Goal: Transaction & Acquisition: Purchase product/service

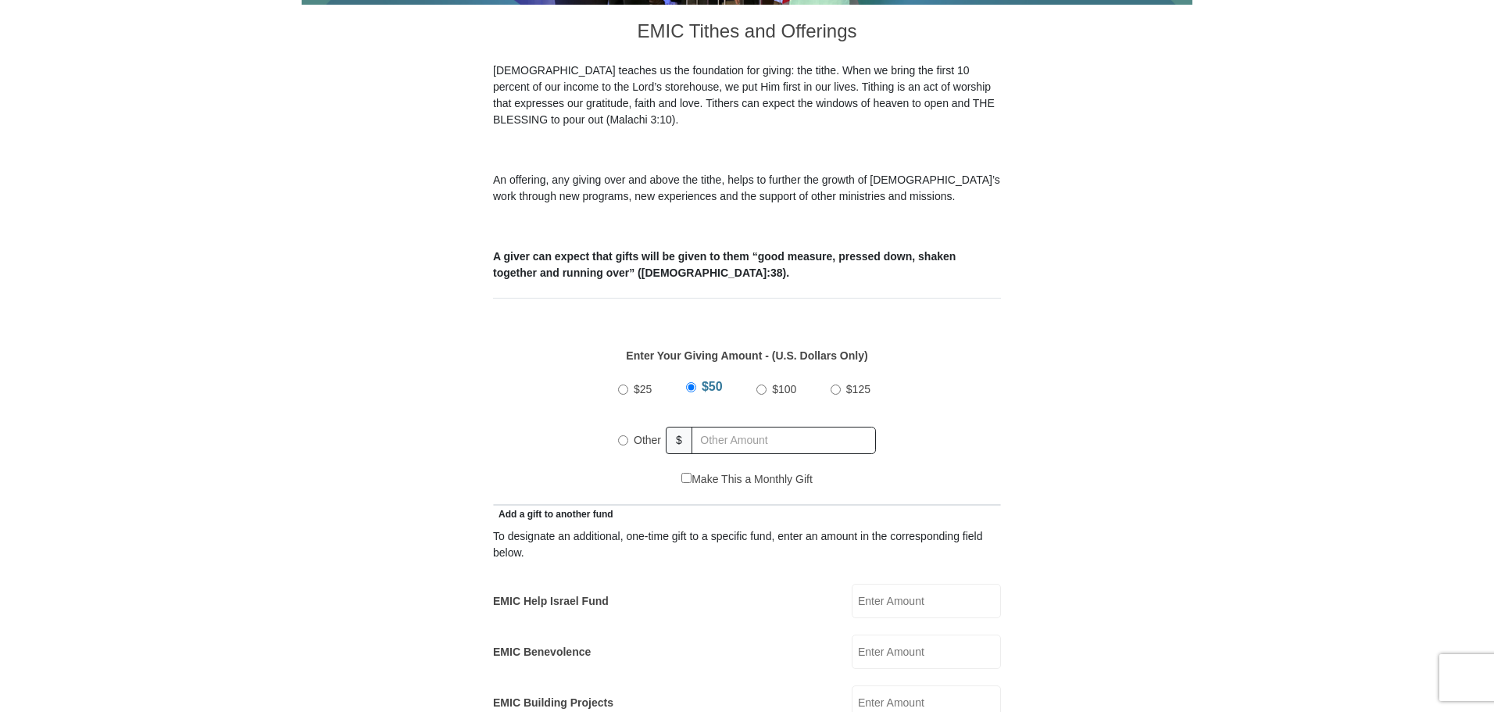
scroll to position [469, 0]
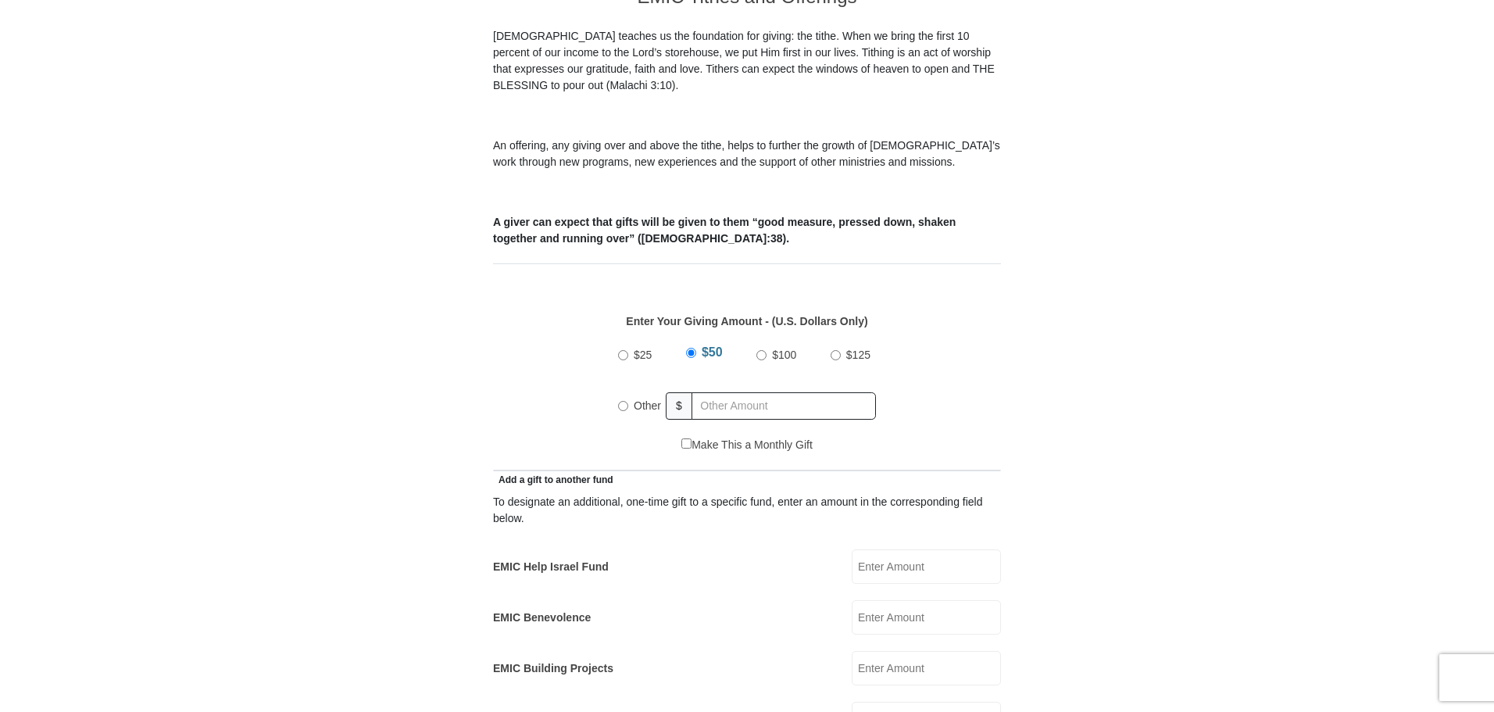
click at [621, 388] on div "Other" at bounding box center [642, 405] width 48 height 34
click at [623, 401] on input "Other" at bounding box center [623, 406] width 10 height 10
radio input "true"
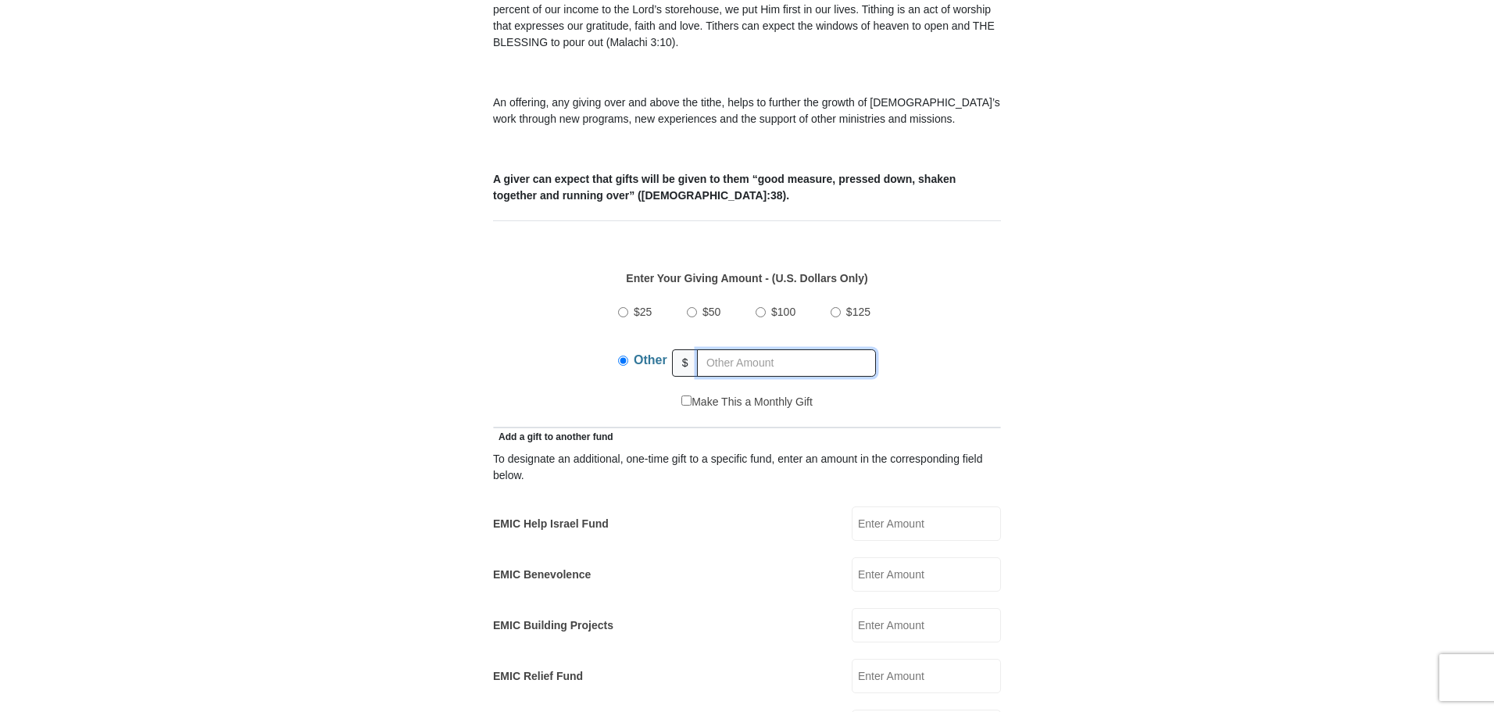
scroll to position [547, 0]
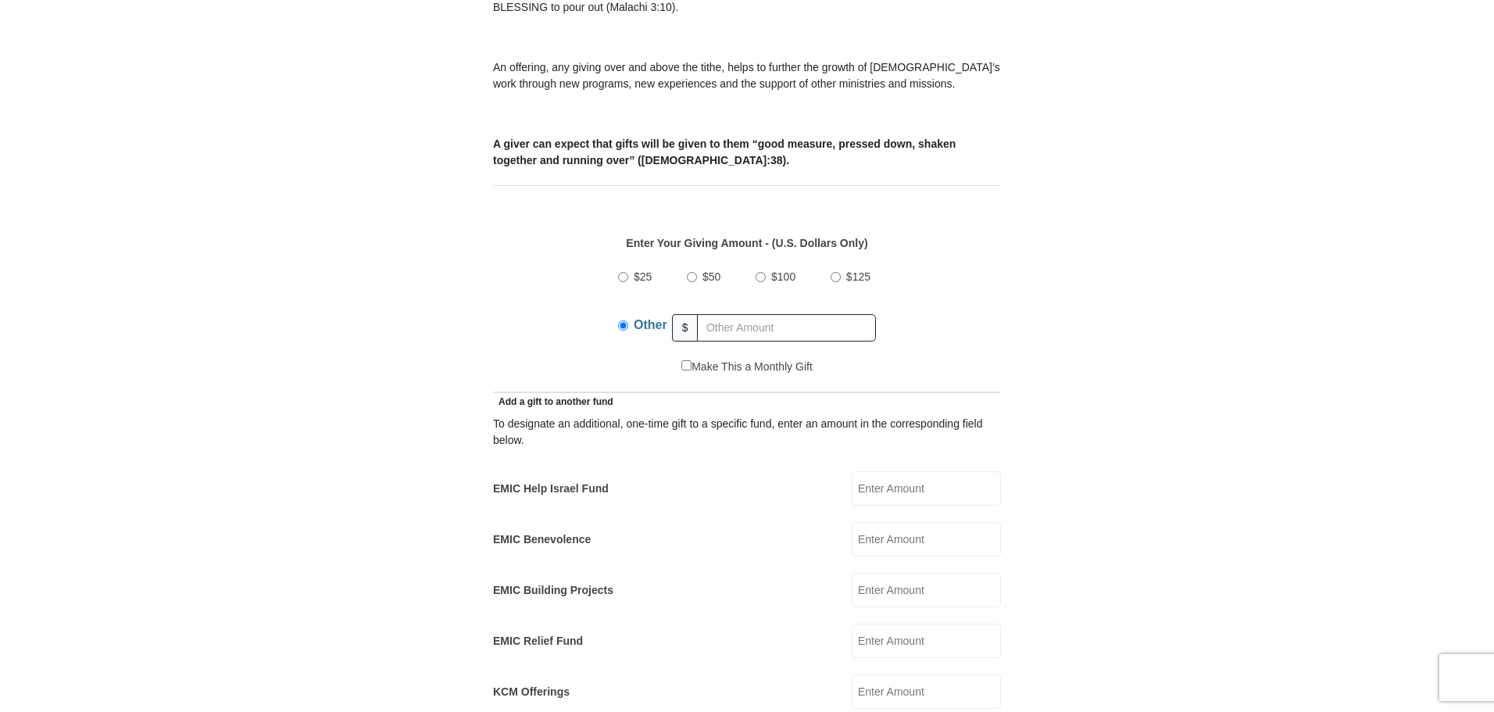
click at [909, 471] on input "EMIC Help Israel Fund" at bounding box center [926, 488] width 149 height 34
type input "10"
click at [895, 529] on input "EMIC Benevolence" at bounding box center [926, 539] width 149 height 34
type input "10"
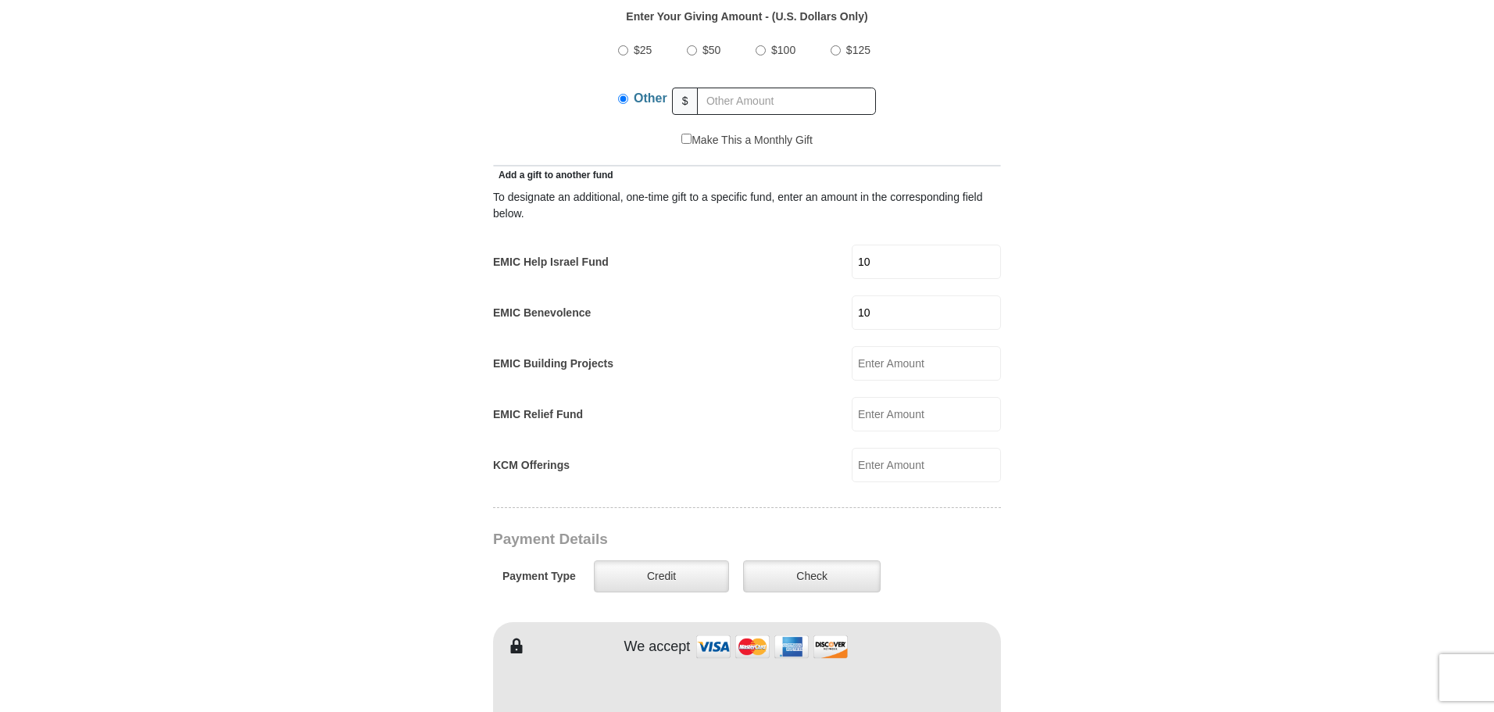
scroll to position [781, 0]
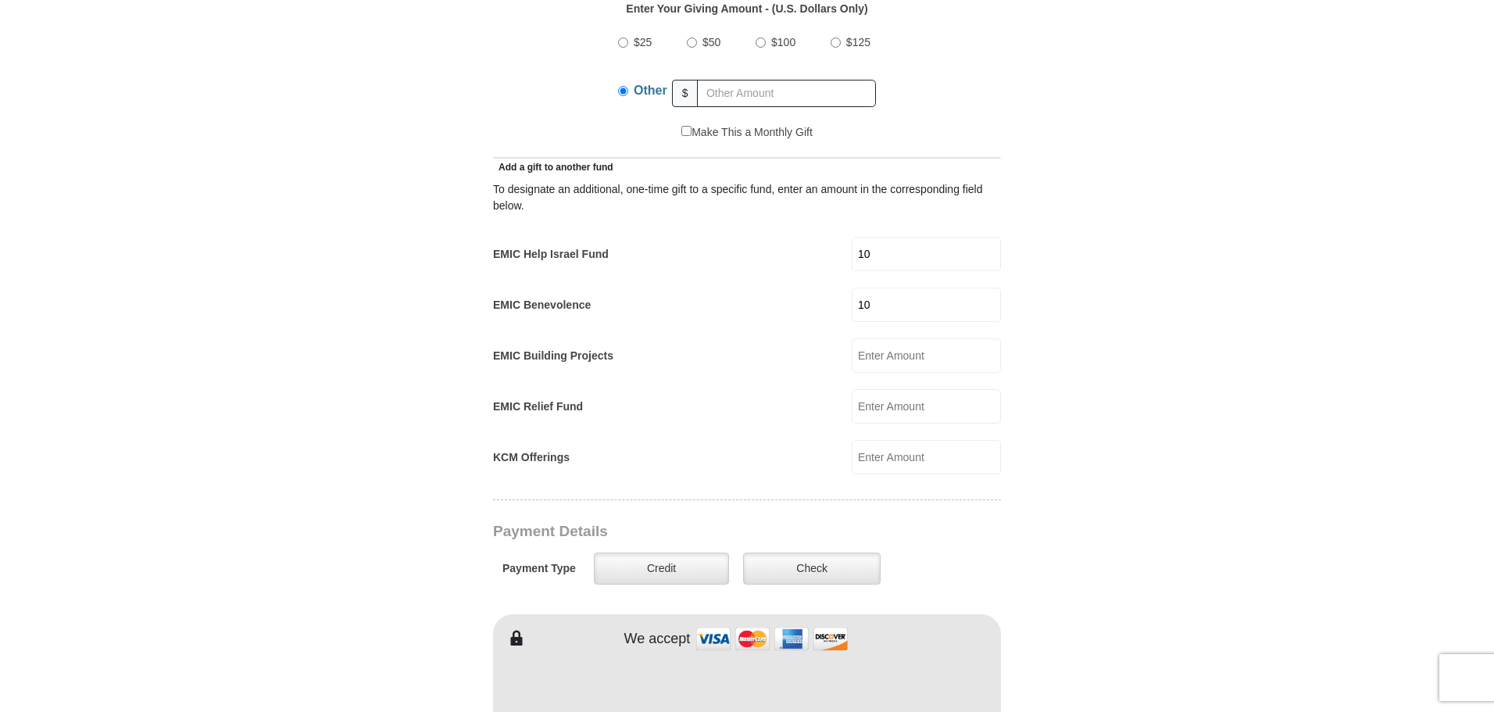
click at [891, 338] on input "EMIC Building Projects" at bounding box center [926, 355] width 149 height 34
type input "10"
click at [1108, 397] on form "Eagle Mountain International Church Online Giving Because of gifts like yours, …" at bounding box center [747, 459] width 891 height 2356
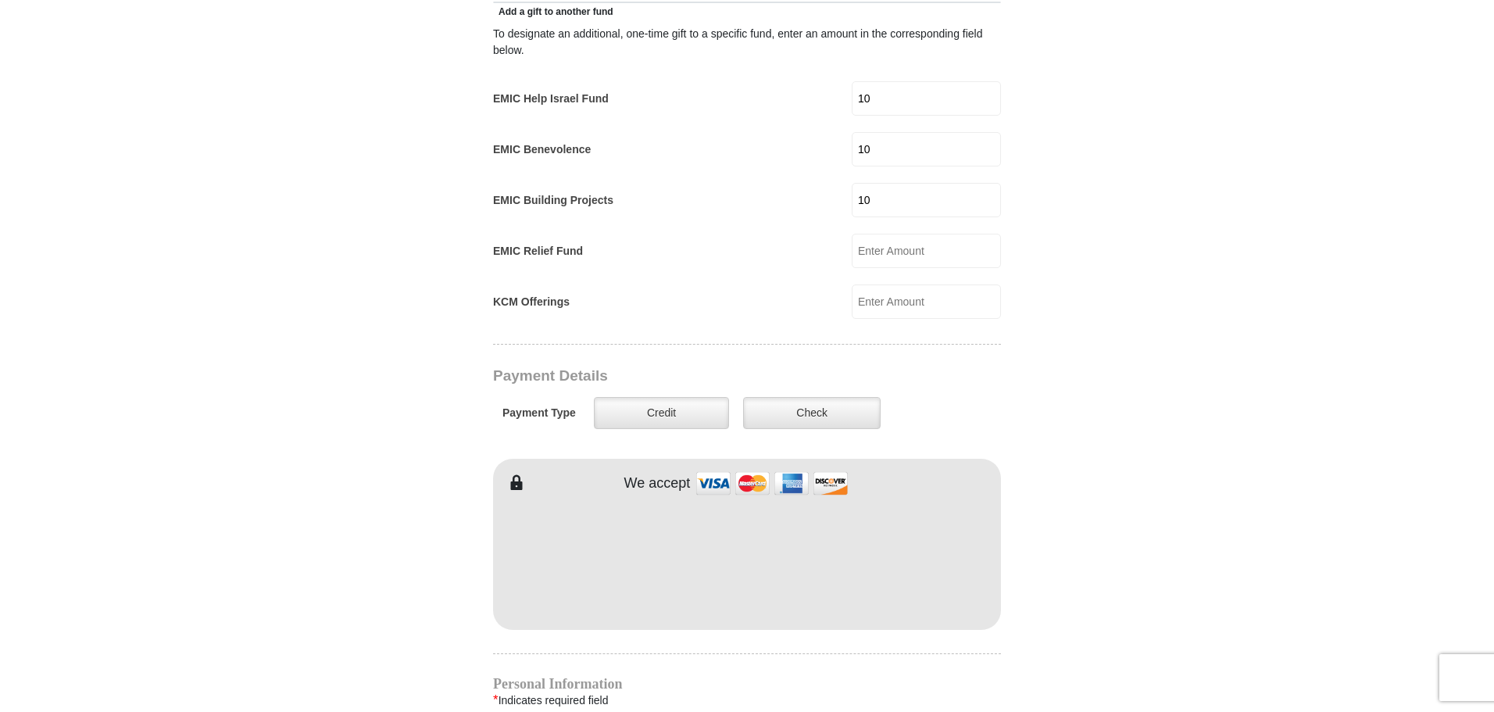
scroll to position [938, 0]
type input "Thomas"
type input "Koshi"
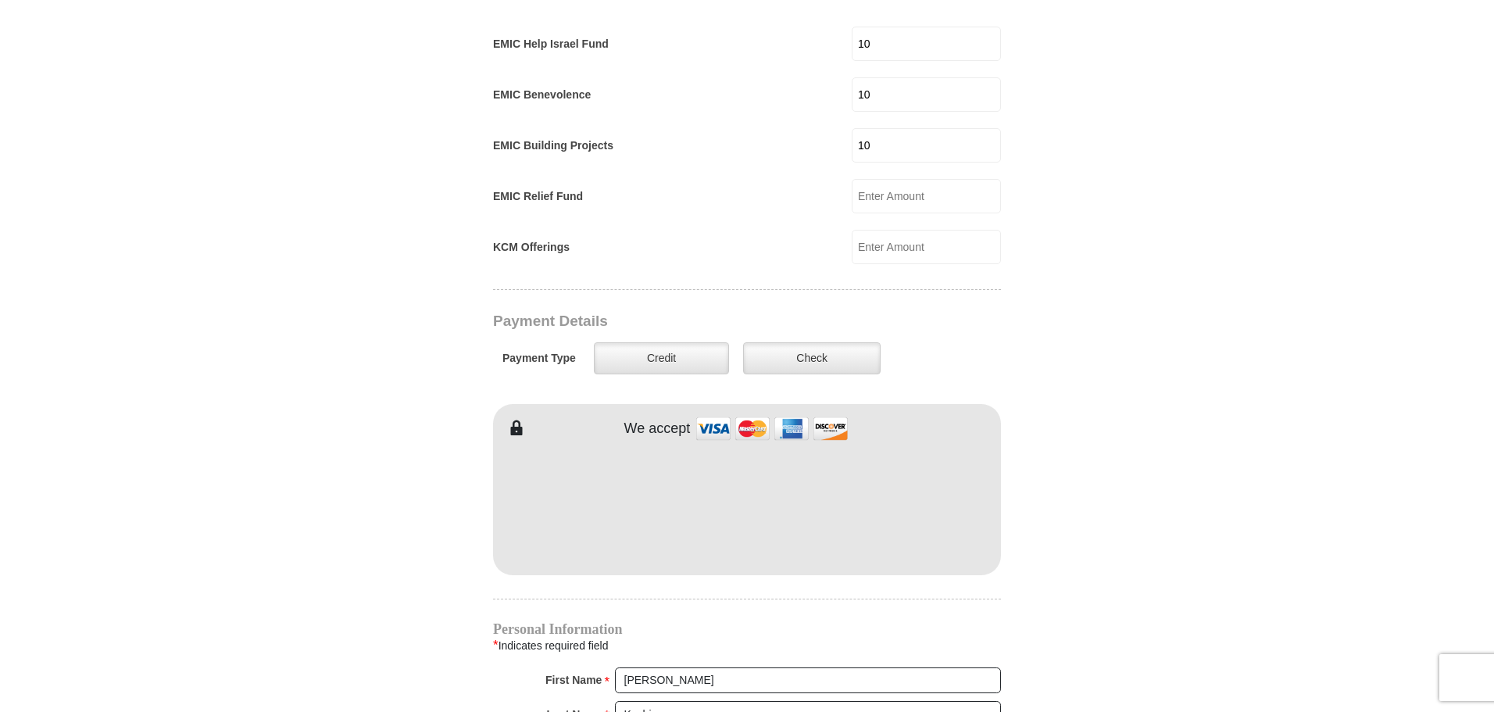
scroll to position [1094, 0]
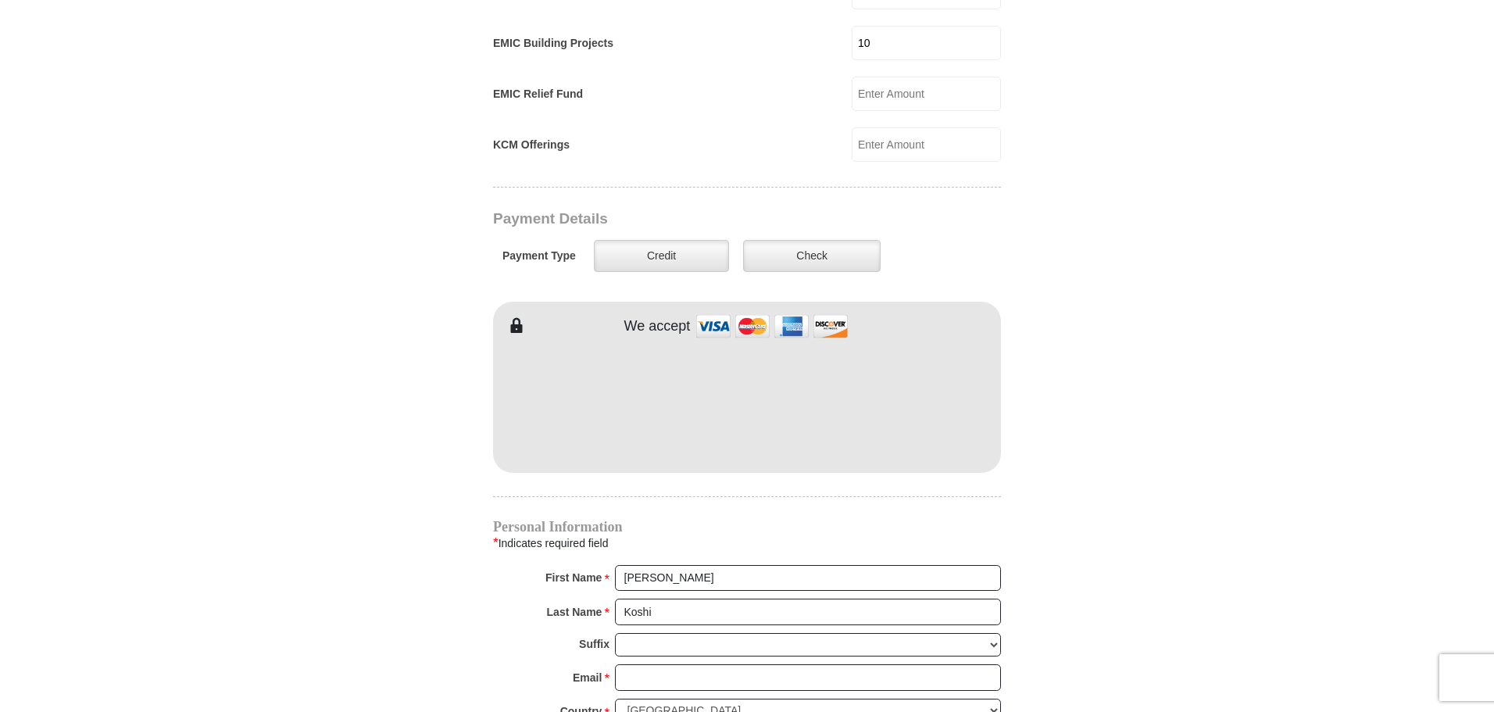
click at [1363, 498] on body "Eagle Mountain International Church Online Giving Because of gifts like yours, …" at bounding box center [747, 359] width 1494 height 2906
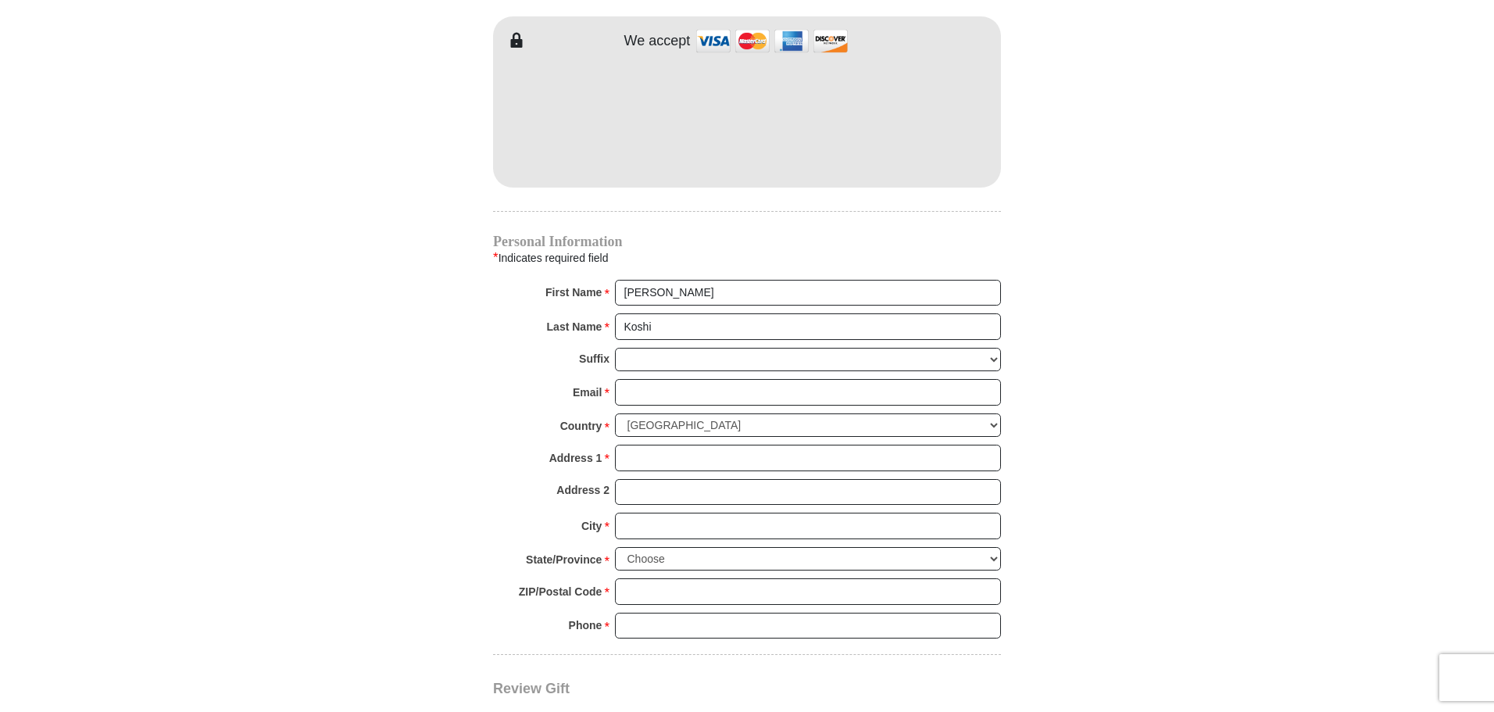
scroll to position [1484, 0]
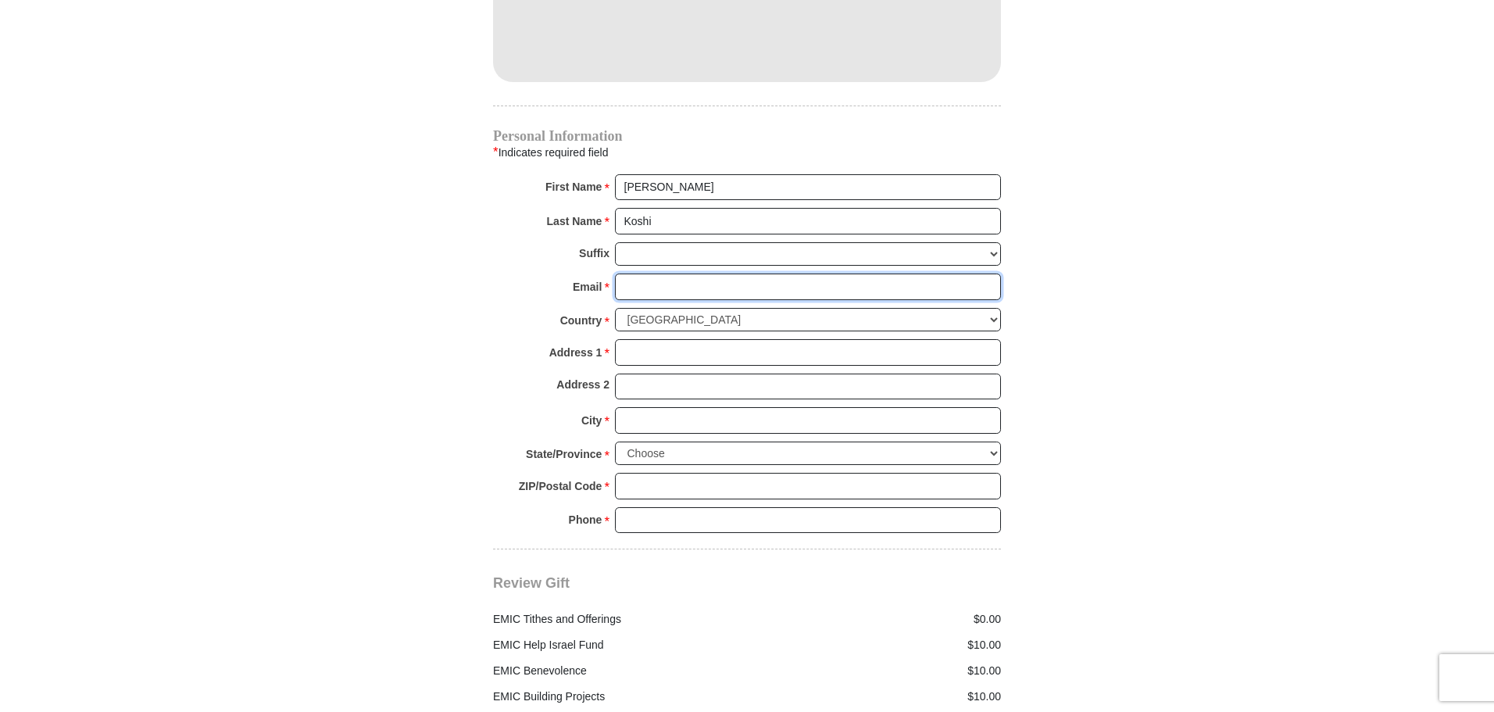
click at [729, 273] on input "Email *" at bounding box center [808, 286] width 386 height 27
type input "TOMSKOSHI@GMAIL.COM"
type input "375 HARBOUR COVE DR APT 241"
type input "SPARKS"
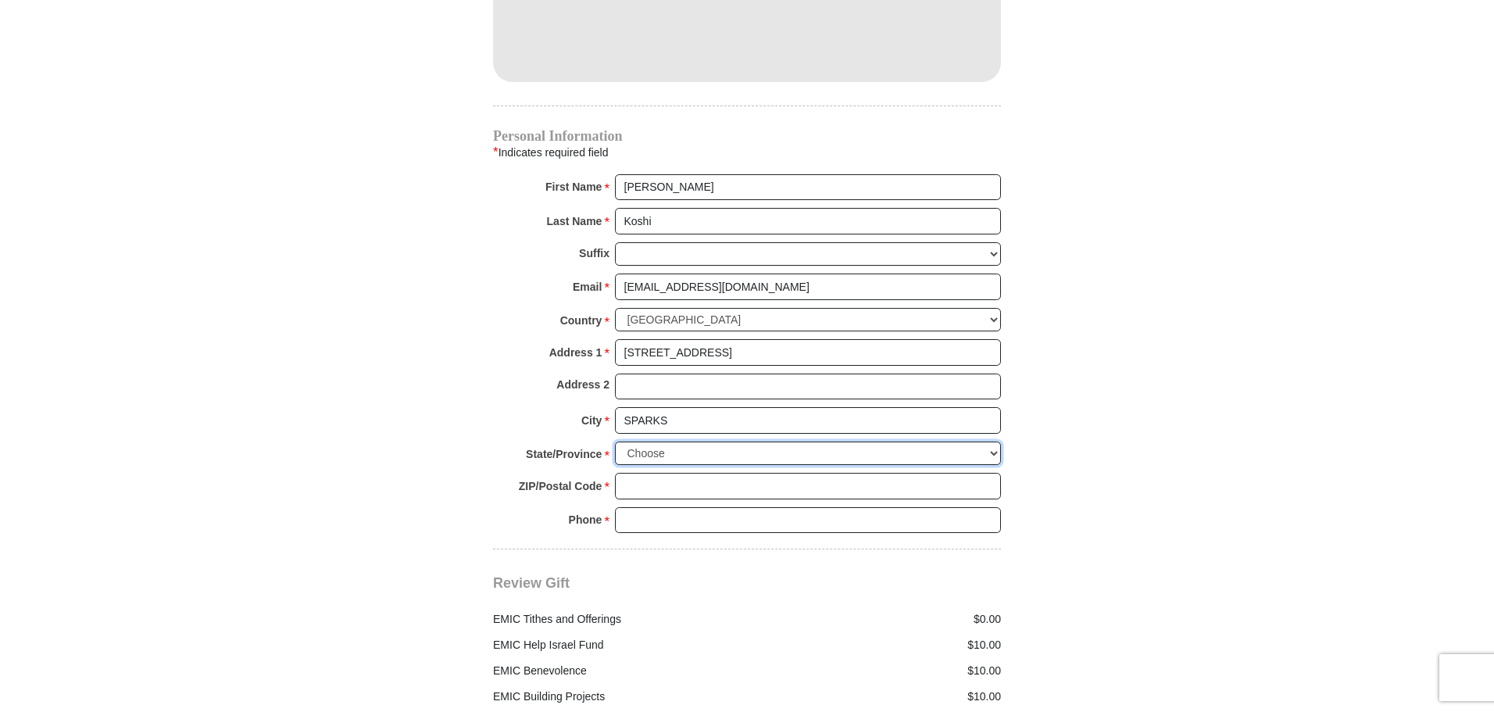
select select "NV"
type input "89434"
type input "7753860005"
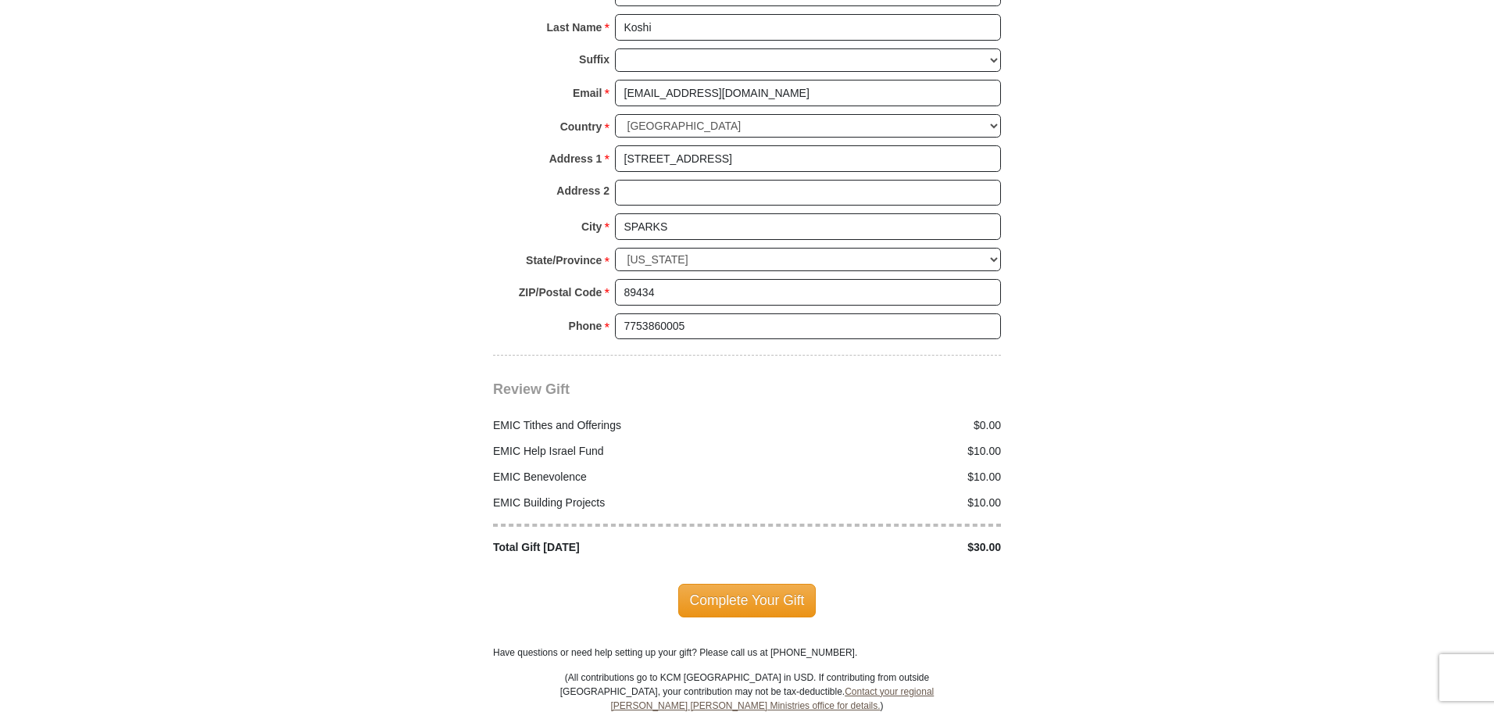
scroll to position [1719, 0]
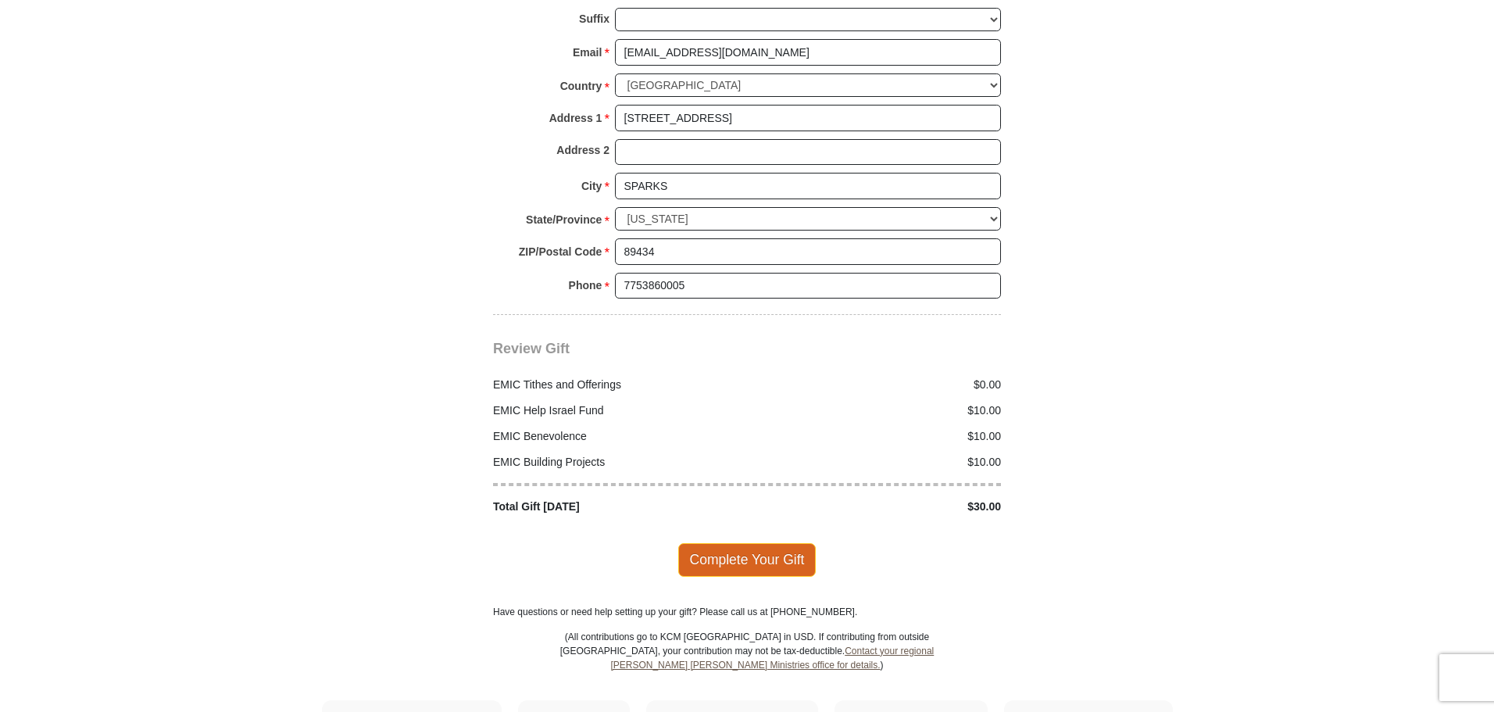
click at [781, 546] on span "Complete Your Gift" at bounding box center [747, 559] width 138 height 33
